Goal: Task Accomplishment & Management: Manage account settings

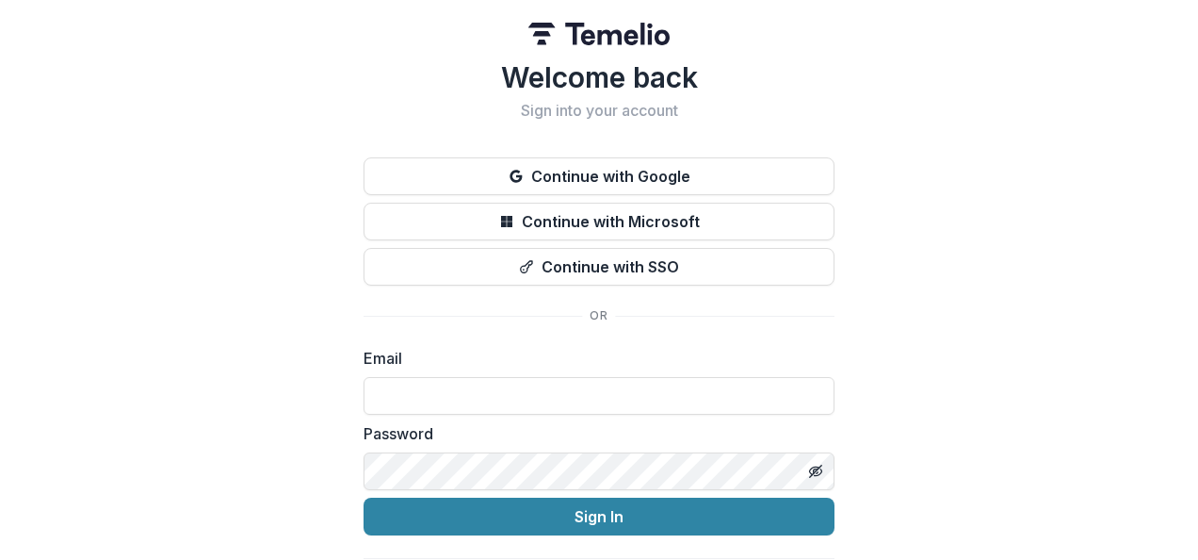
type input "**********"
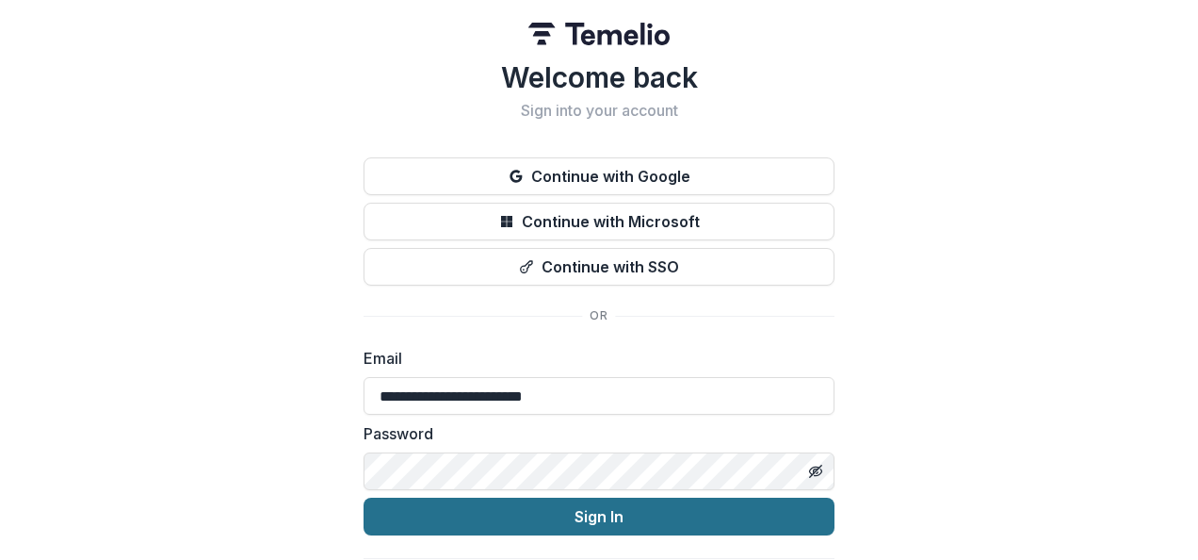
drag, startPoint x: 0, startPoint y: 0, endPoint x: 550, endPoint y: 524, distance: 759.7
click at [550, 524] on button "Sign In" at bounding box center [599, 516] width 471 height 38
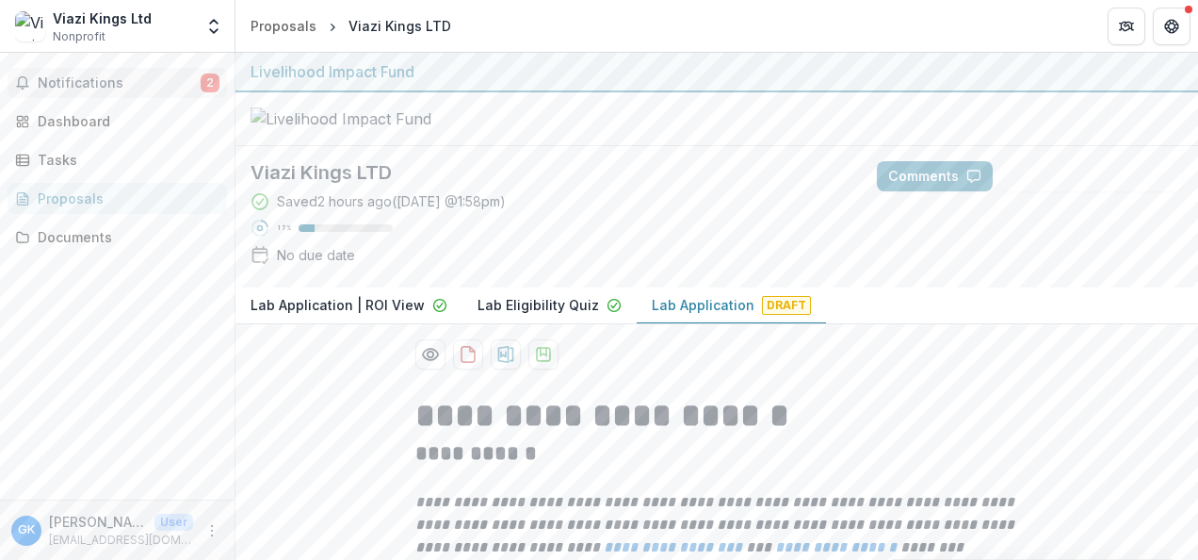
click at [59, 89] on span "Notifications" at bounding box center [119, 83] width 163 height 16
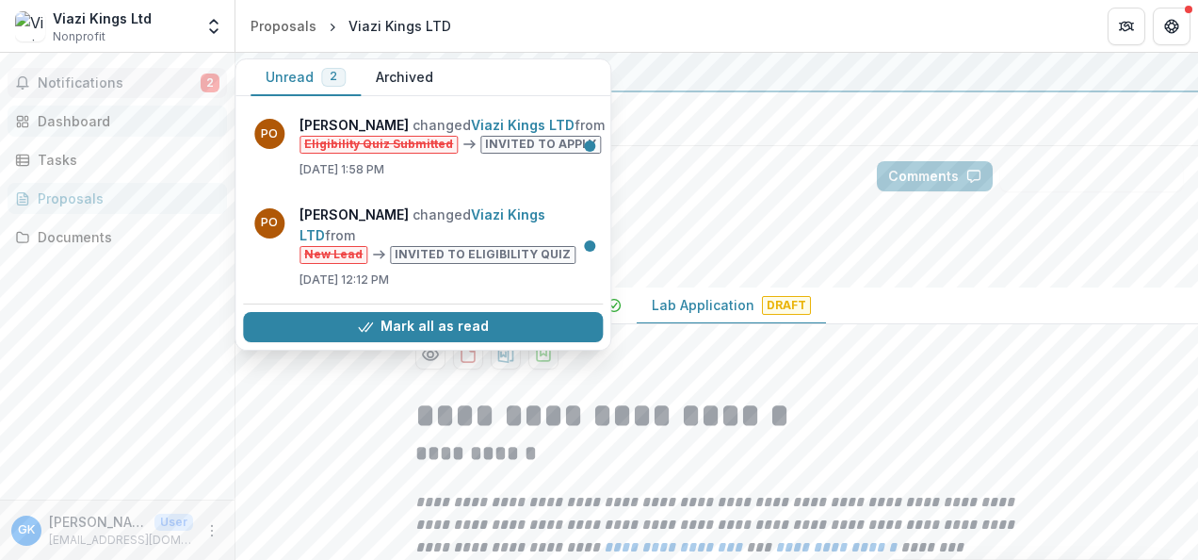
click at [98, 127] on div "Dashboard" at bounding box center [125, 121] width 174 height 20
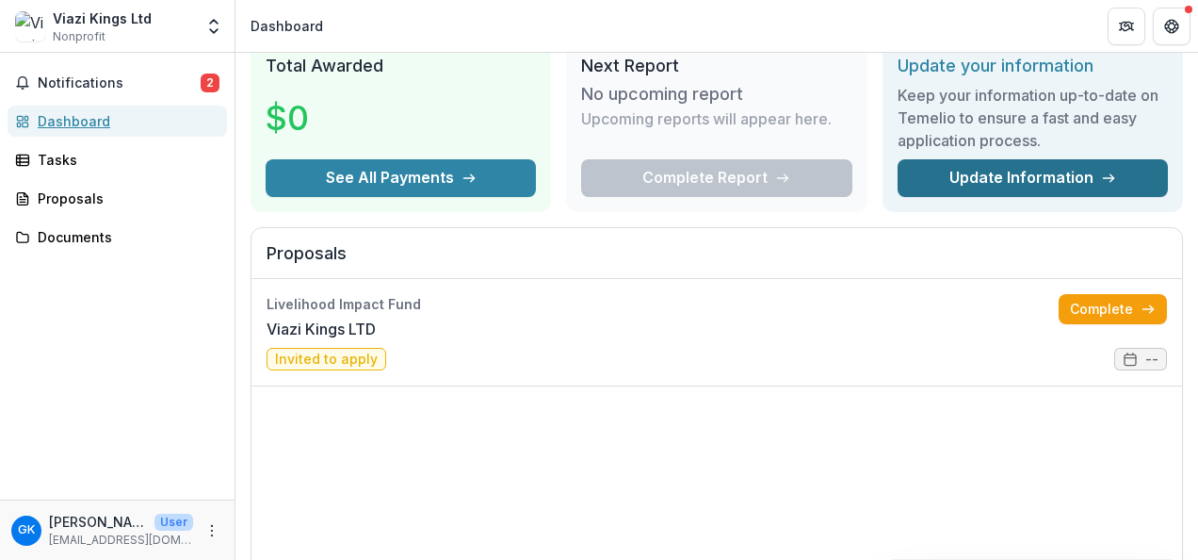
scroll to position [83, 0]
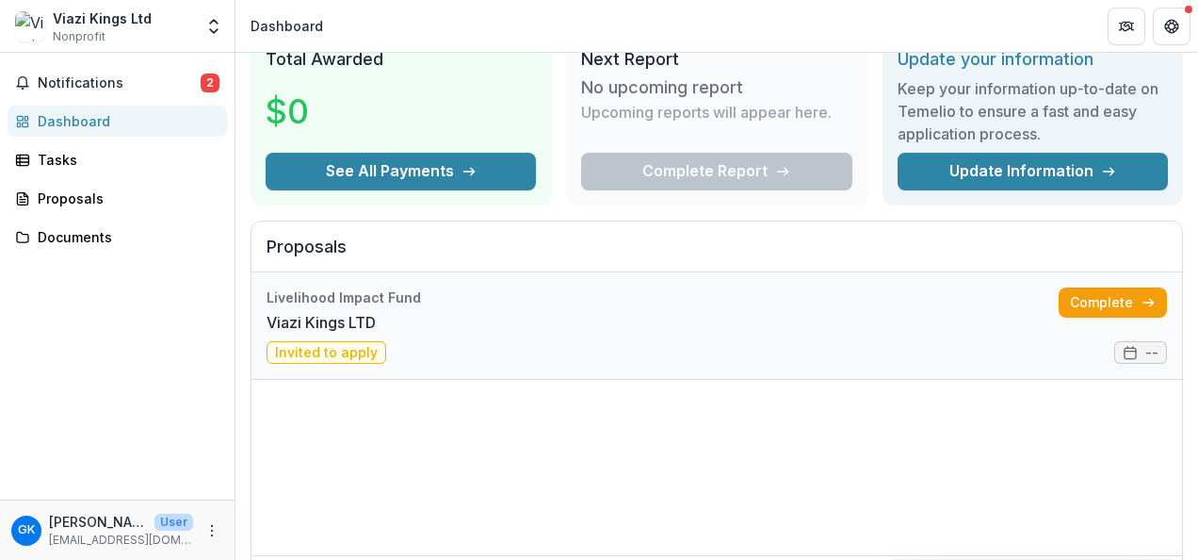
click at [376, 334] on link "Viazi Kings LTD" at bounding box center [321, 322] width 109 height 23
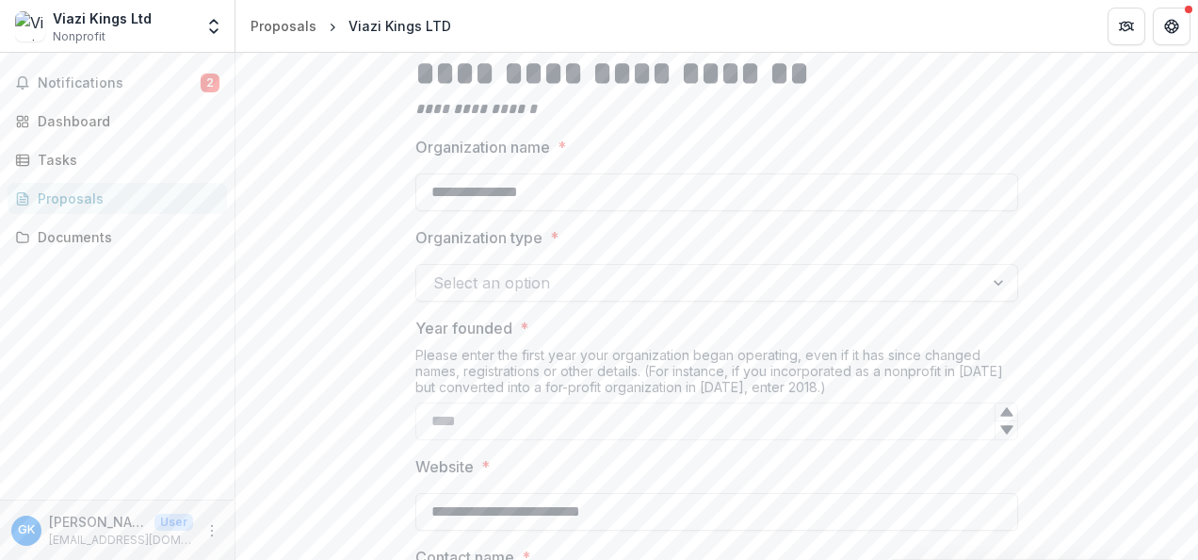
scroll to position [548, 0]
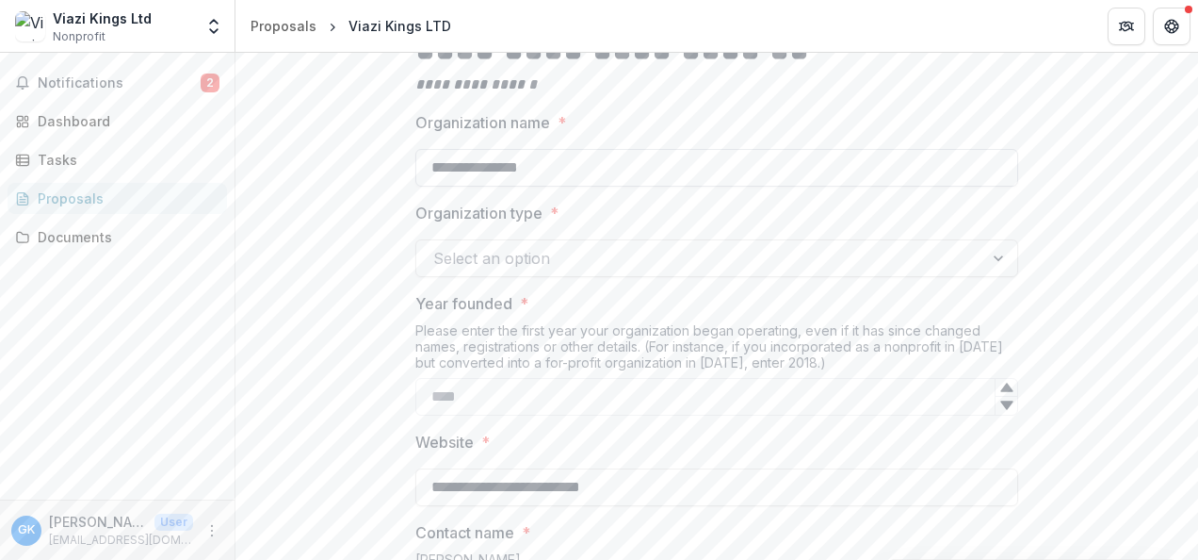
click at [769, 187] on input "**********" at bounding box center [717, 168] width 603 height 38
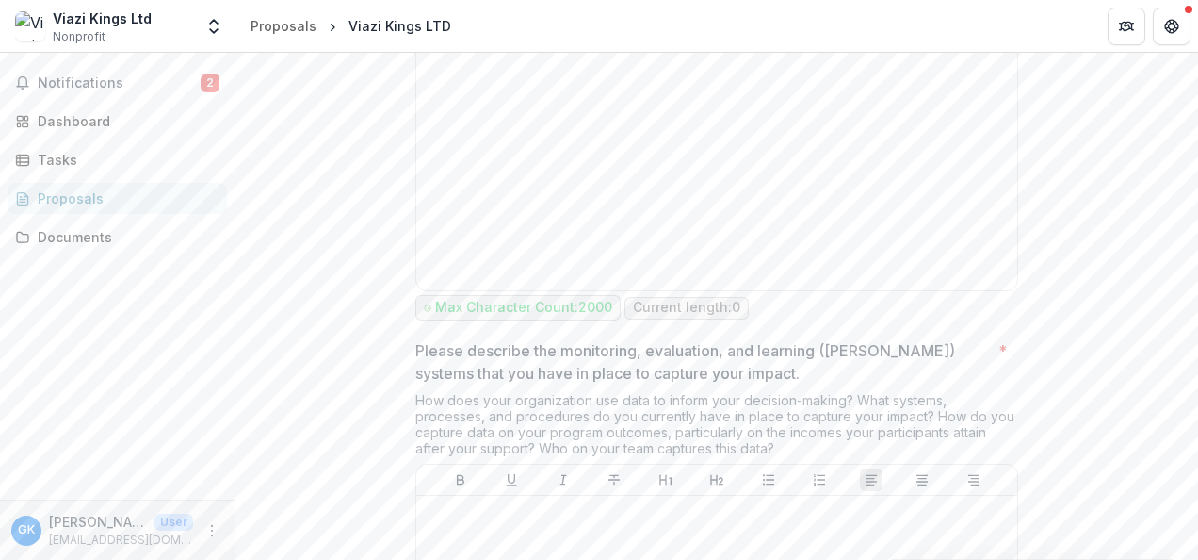
scroll to position [4033, 0]
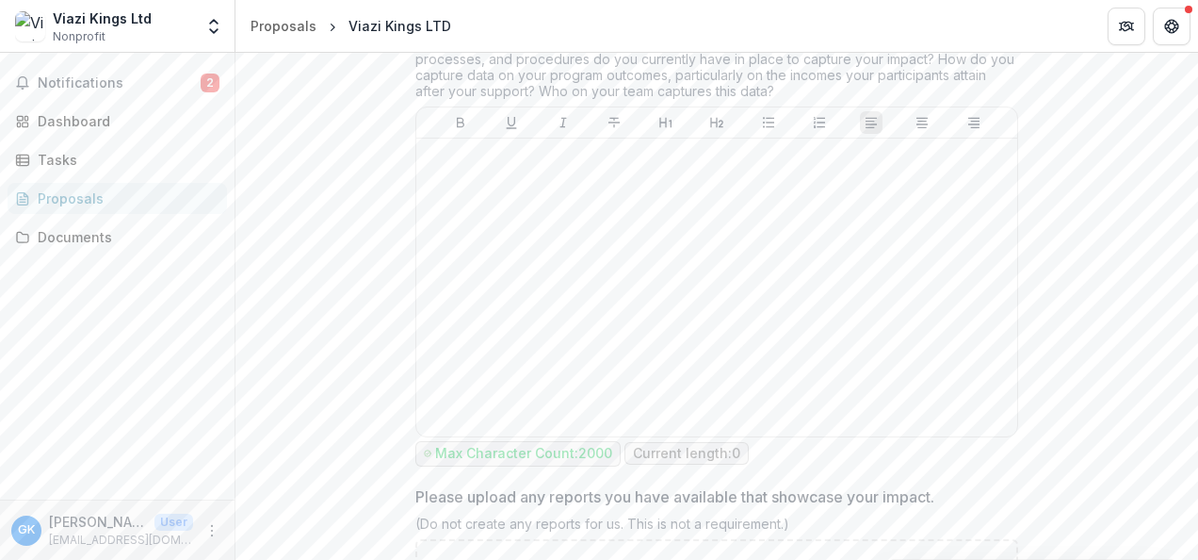
scroll to position [4389, 0]
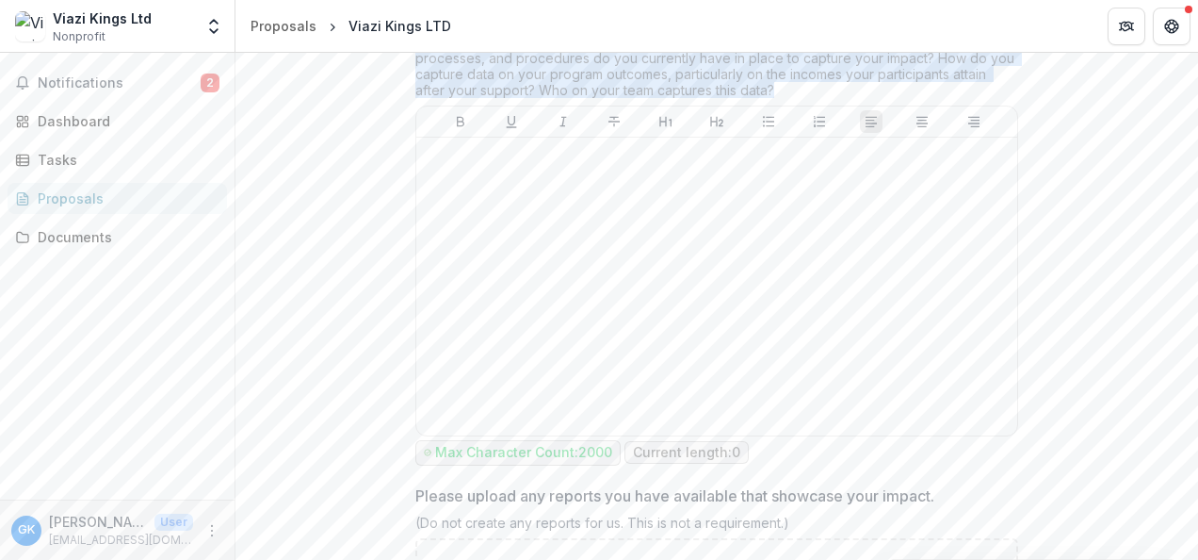
drag, startPoint x: 774, startPoint y: 115, endPoint x: 417, endPoint y: 68, distance: 359.2
click at [417, 68] on div "How does your organization use data to inform your decision-making? What system…" at bounding box center [717, 70] width 603 height 72
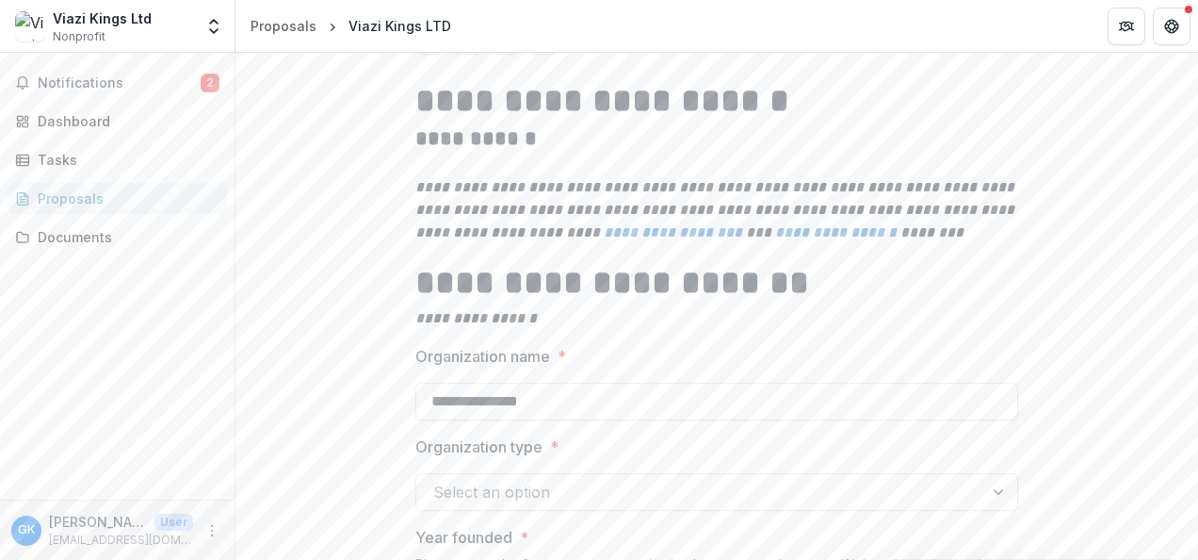
scroll to position [0, 0]
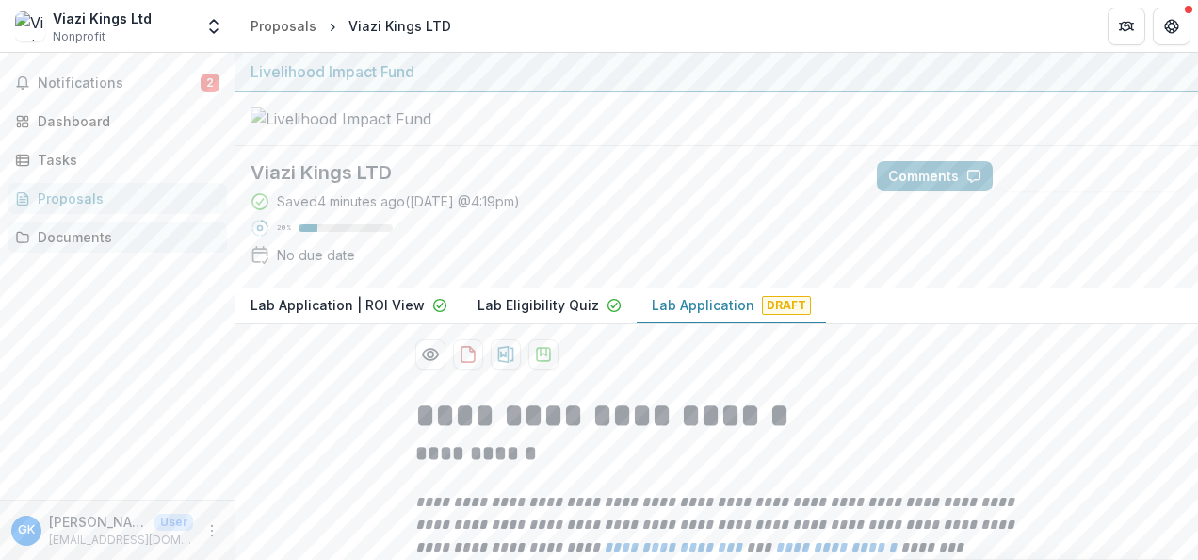
click at [111, 243] on div "Documents" at bounding box center [125, 237] width 174 height 20
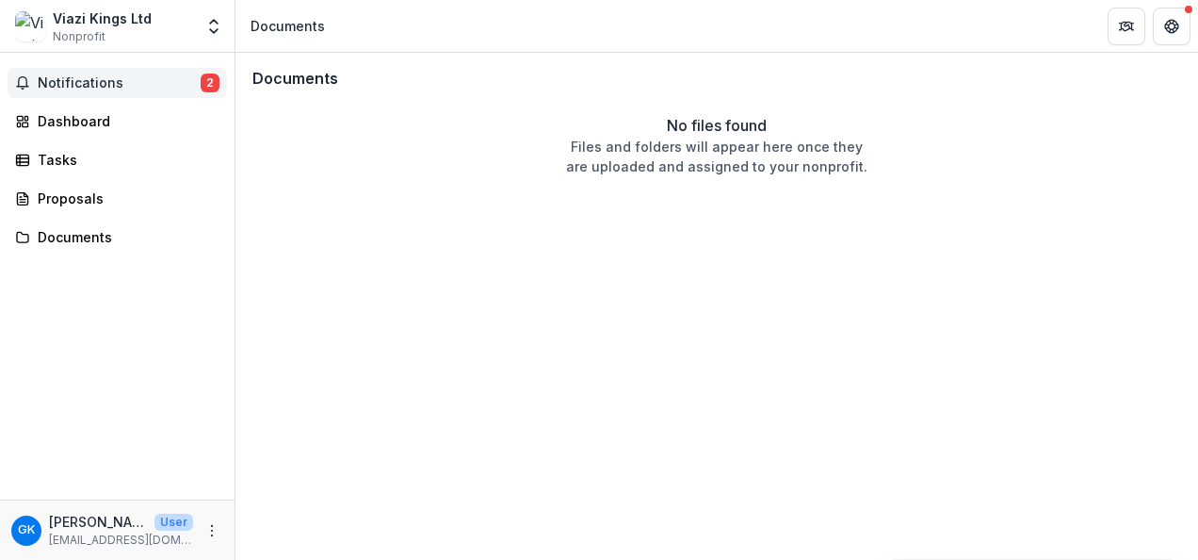
click at [85, 72] on button "Notifications 2" at bounding box center [118, 83] width 220 height 30
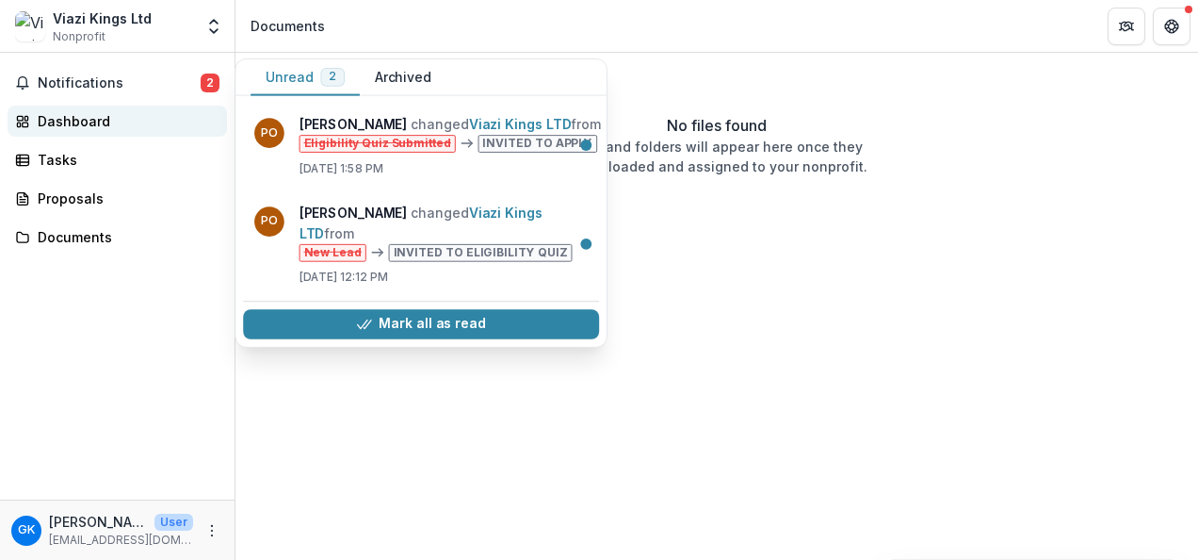
click at [77, 128] on div "Dashboard" at bounding box center [125, 121] width 174 height 20
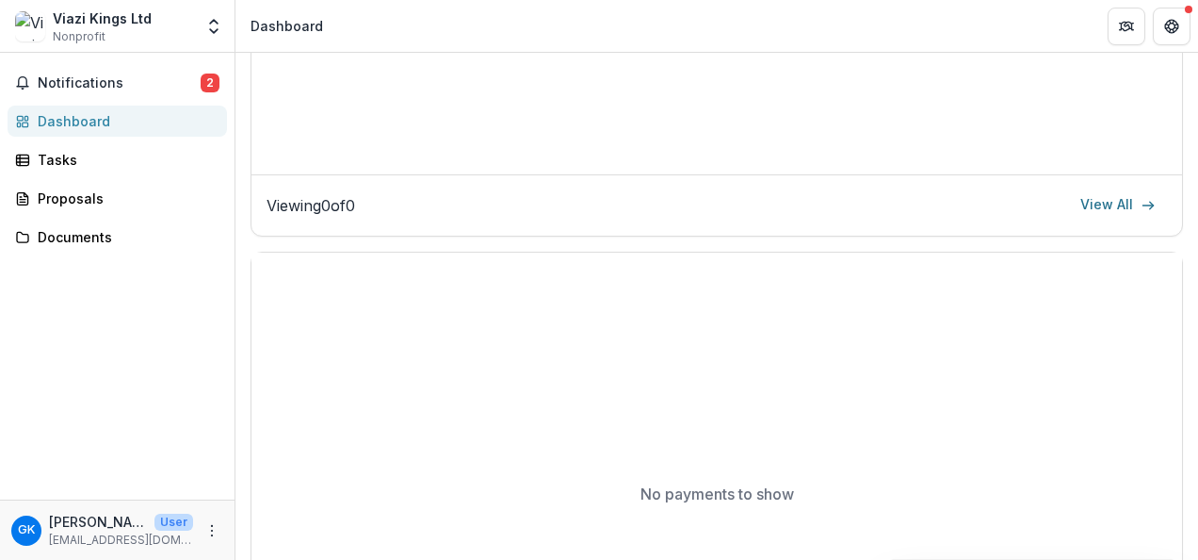
scroll to position [1063, 0]
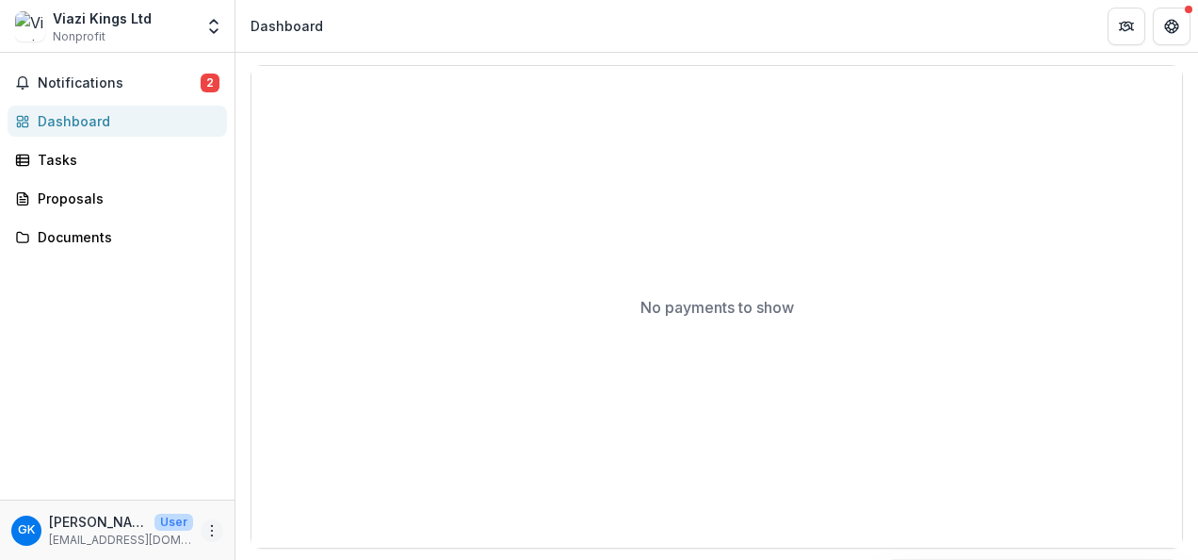
click at [212, 535] on circle "More" at bounding box center [212, 534] width 1 height 1
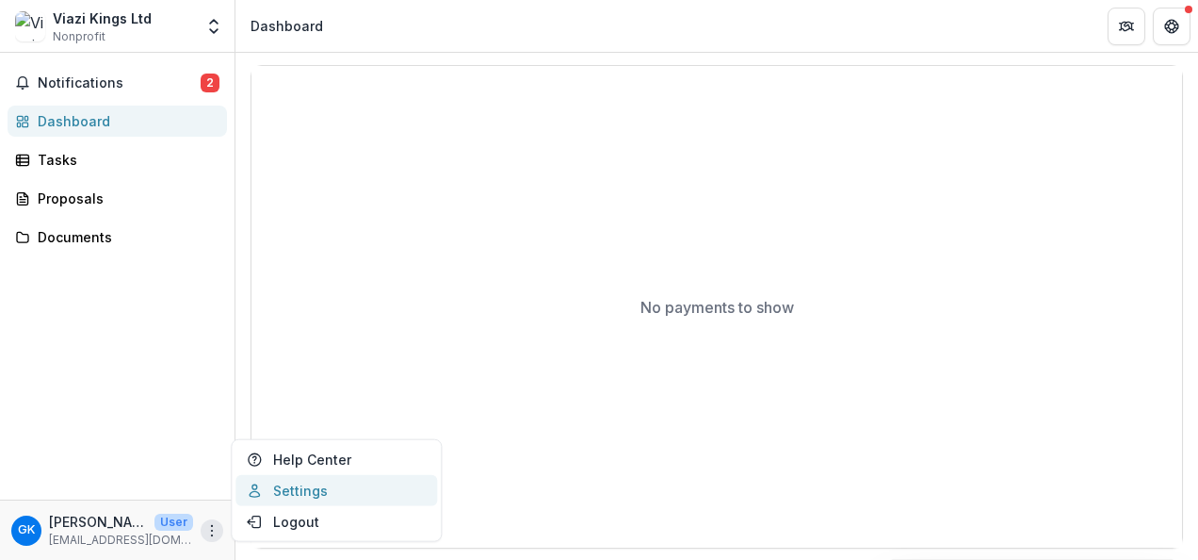
click at [307, 496] on link "Settings" at bounding box center [337, 490] width 202 height 31
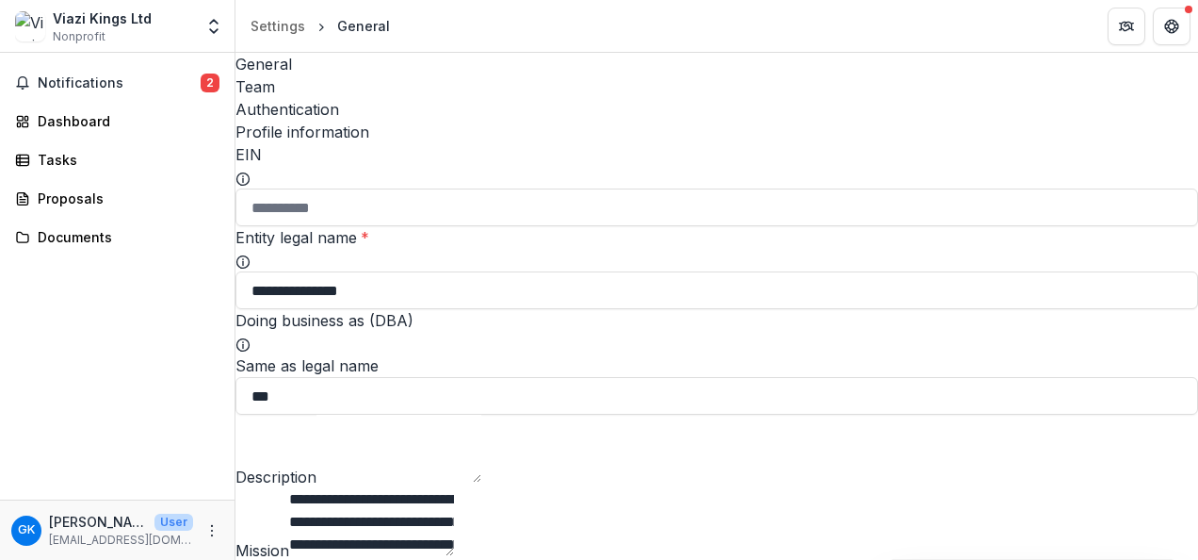
click at [341, 75] on div "Team" at bounding box center [717, 86] width 963 height 23
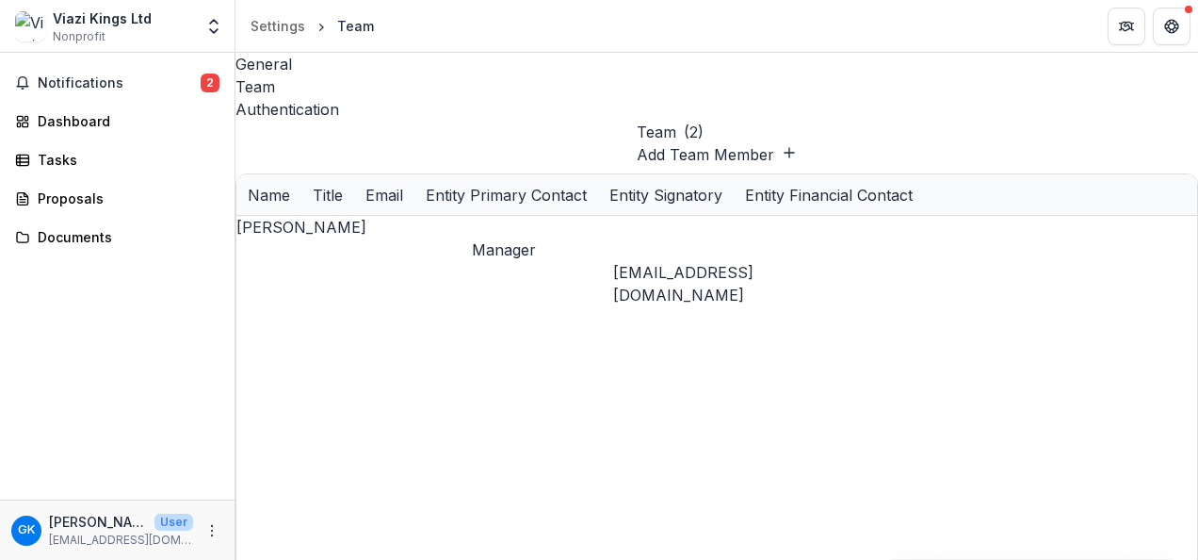
click at [429, 98] on div "Authentication" at bounding box center [717, 109] width 963 height 23
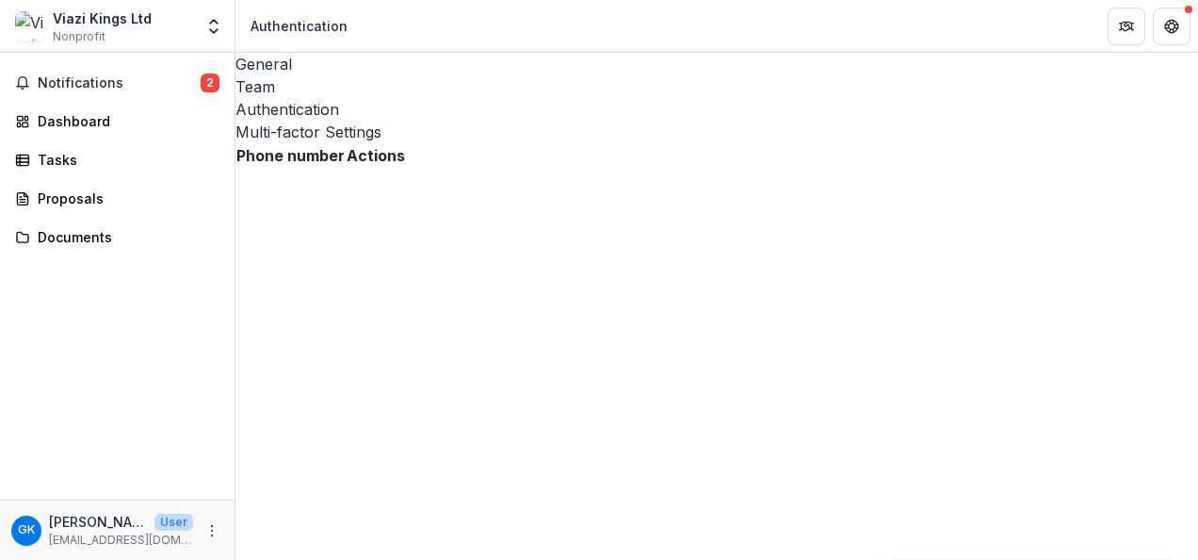
click at [288, 68] on div "General" at bounding box center [717, 64] width 963 height 23
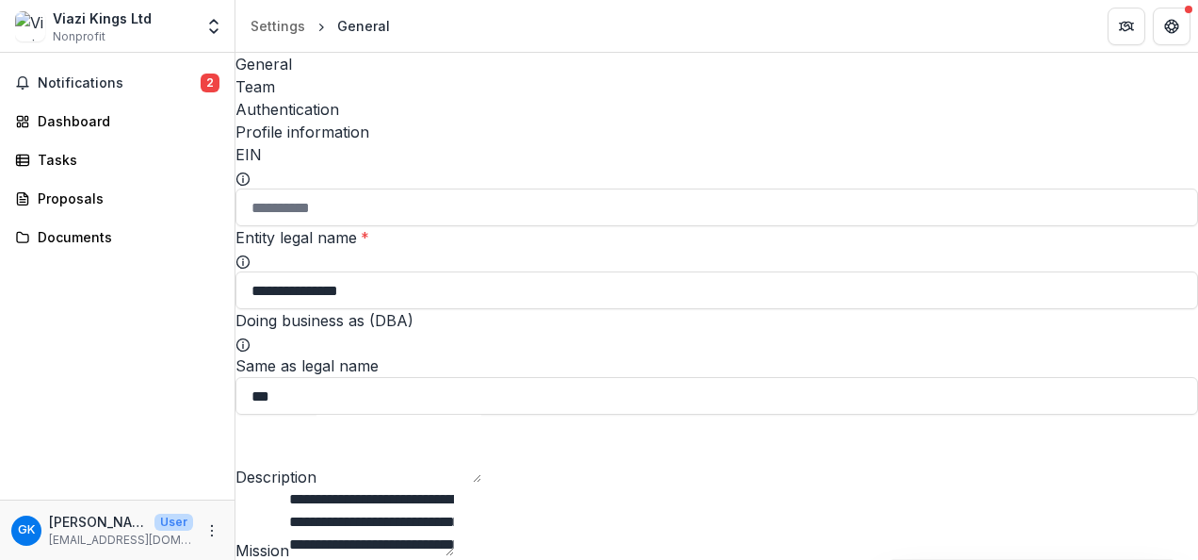
click at [335, 77] on div "Team" at bounding box center [717, 86] width 963 height 23
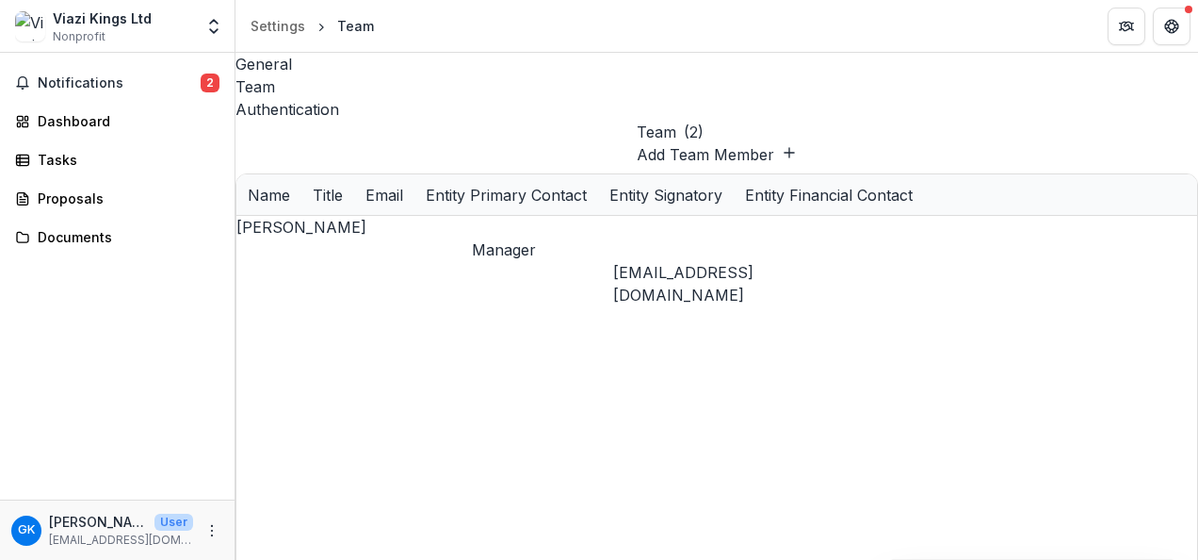
click at [472, 558] on div "WACHIRA KAGUONGO" at bounding box center [354, 569] width 236 height 23
click at [462, 558] on div "WACHIRA KAGUONGO" at bounding box center [354, 569] width 236 height 23
click at [452, 558] on div "WACHIRA KAGUONGO" at bounding box center [354, 569] width 236 height 23
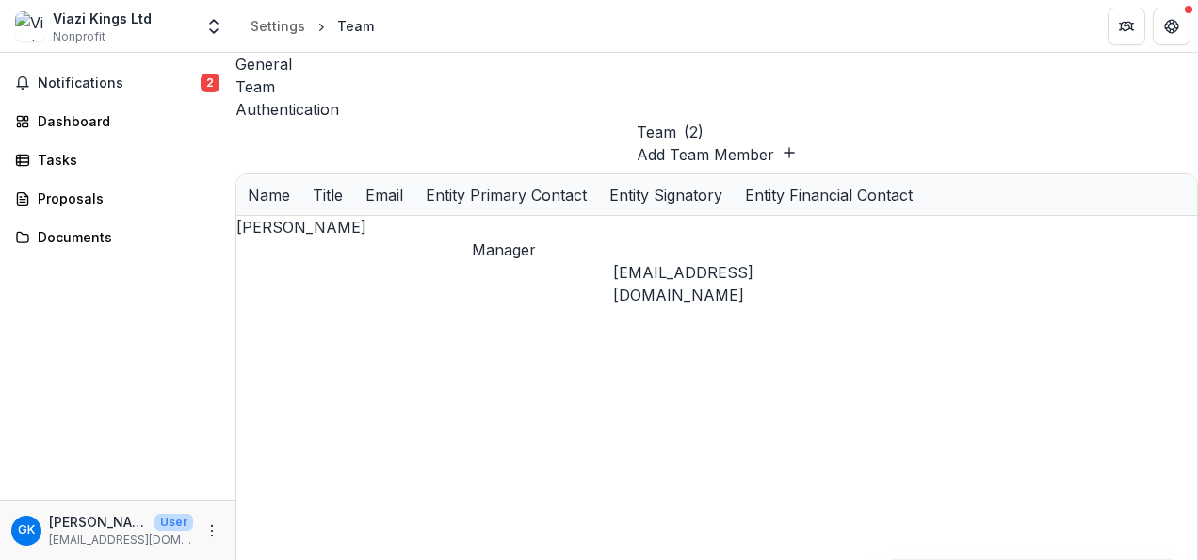
click at [598, 184] on div "Entity Primary Contact" at bounding box center [507, 195] width 184 height 23
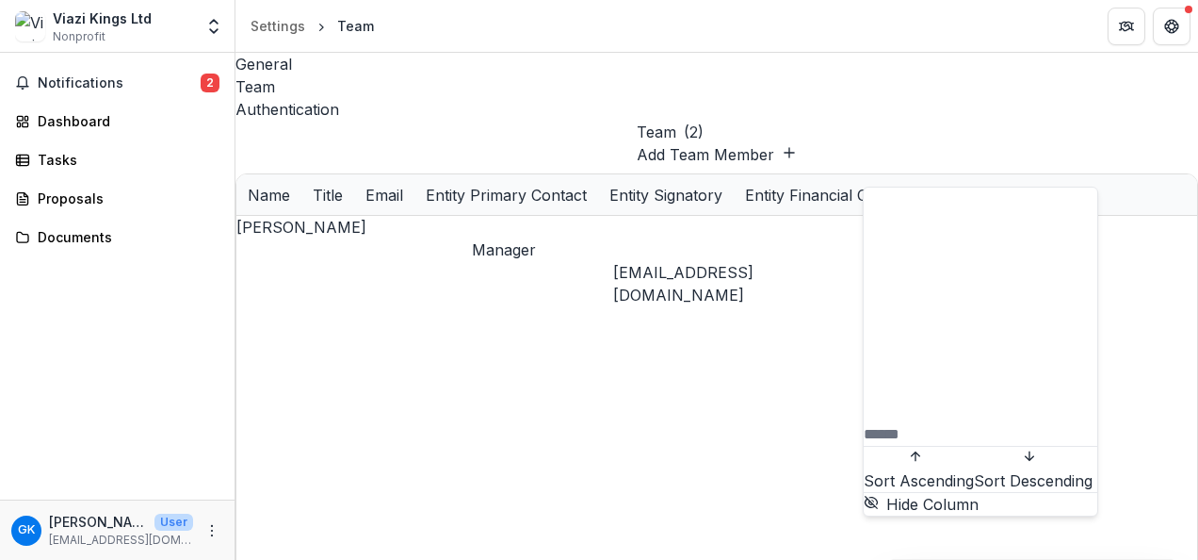
click at [733, 379] on div "General Team Authentication Team ( 2 ) Add Team Member Name Title Email Entity …" at bounding box center [717, 306] width 963 height 507
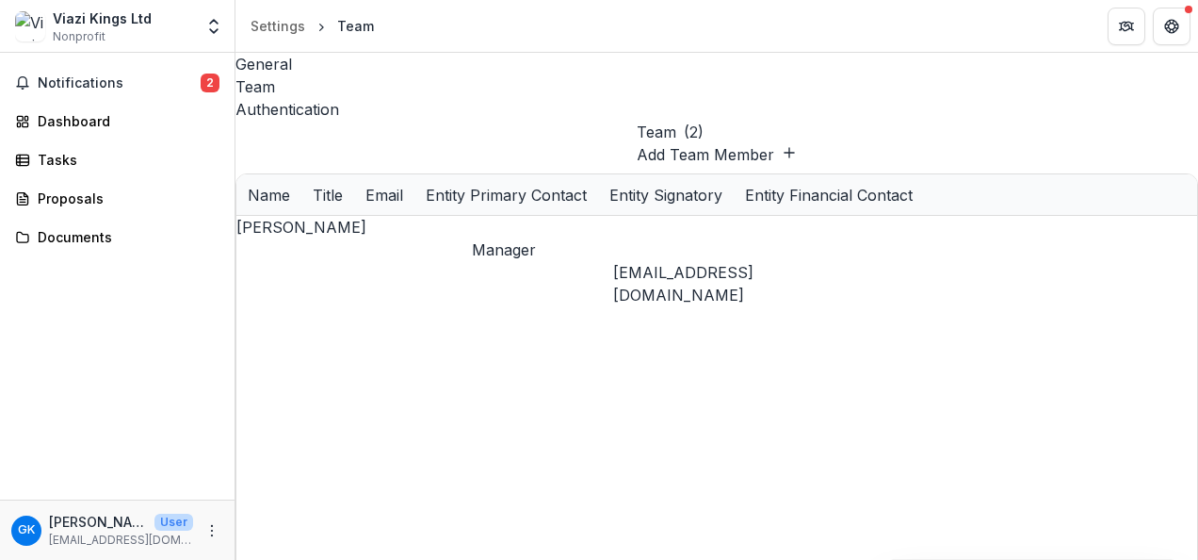
click at [439, 98] on div "Authentication" at bounding box center [717, 109] width 963 height 23
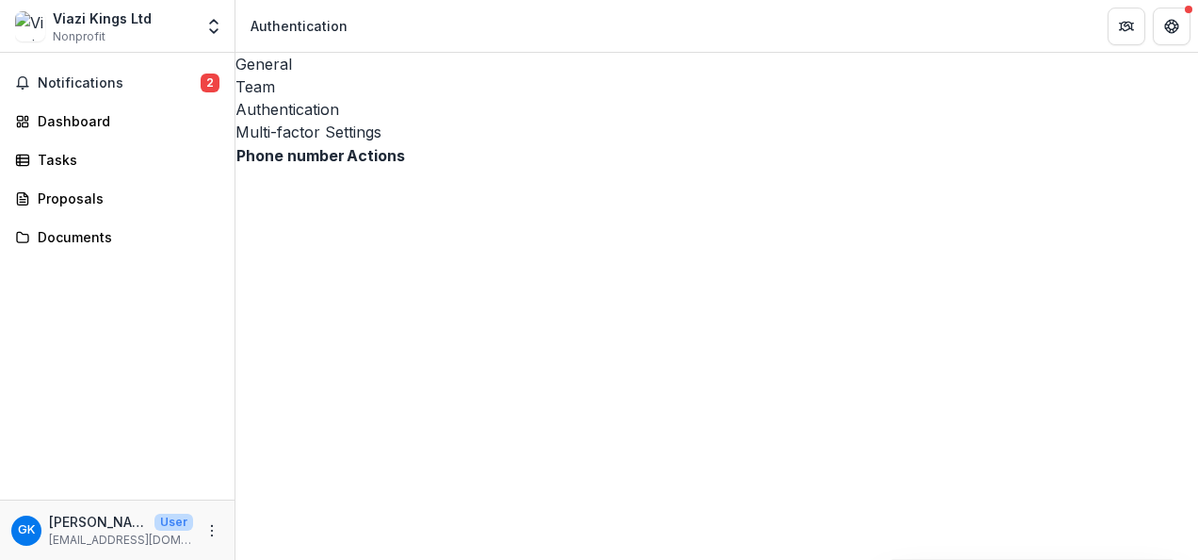
click at [343, 75] on div "Team" at bounding box center [717, 86] width 963 height 23
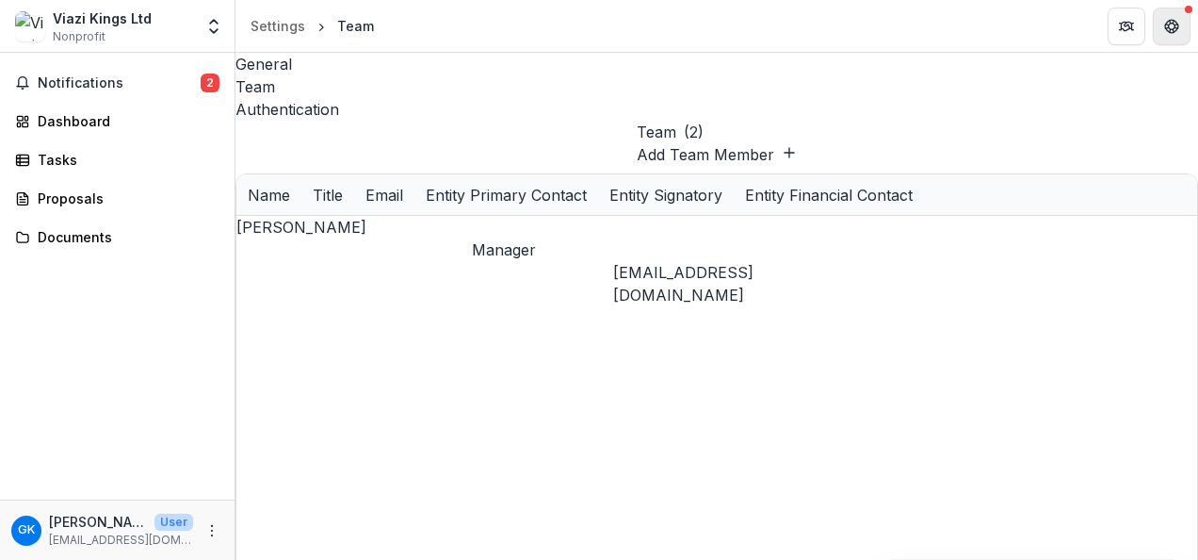
click at [1171, 36] on button "Get Help" at bounding box center [1172, 27] width 38 height 38
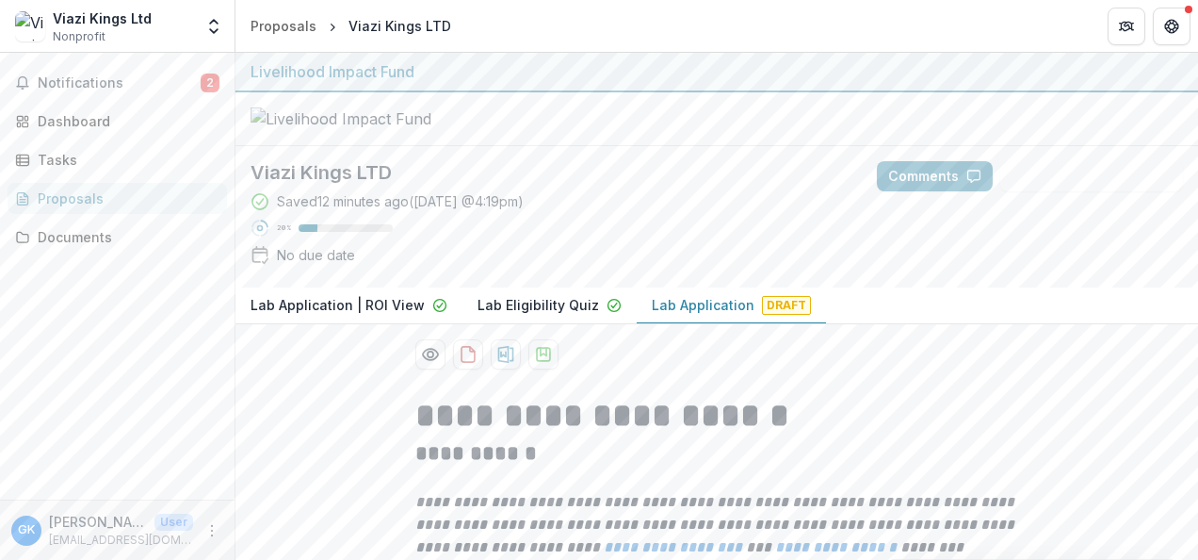
click at [366, 324] on button "Lab Application | ROI View" at bounding box center [349, 305] width 227 height 37
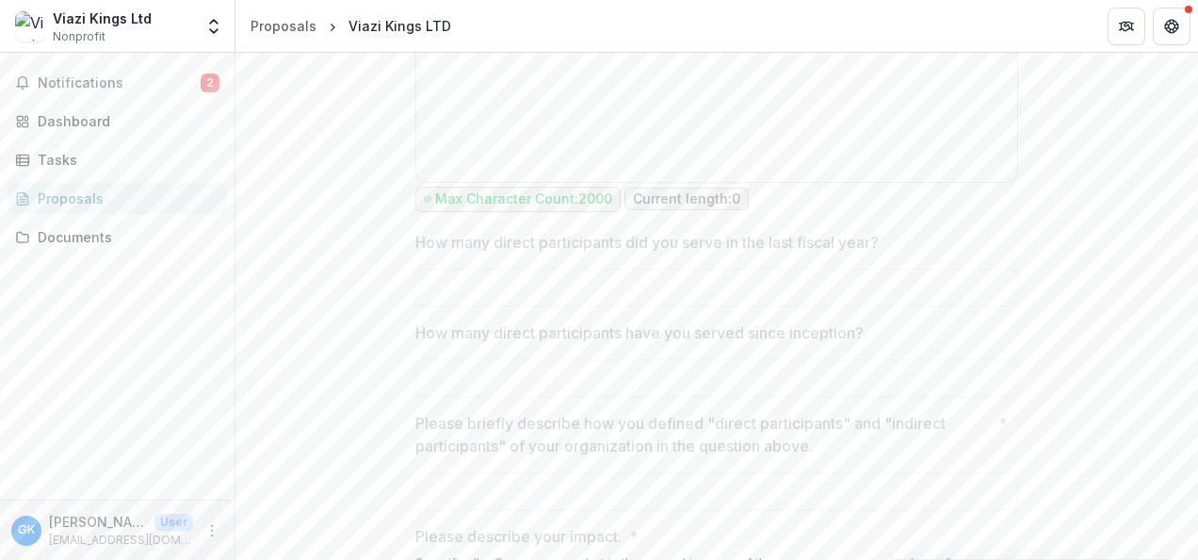
scroll to position [1247, 0]
